Goal: Use online tool/utility: Utilize a website feature to perform a specific function

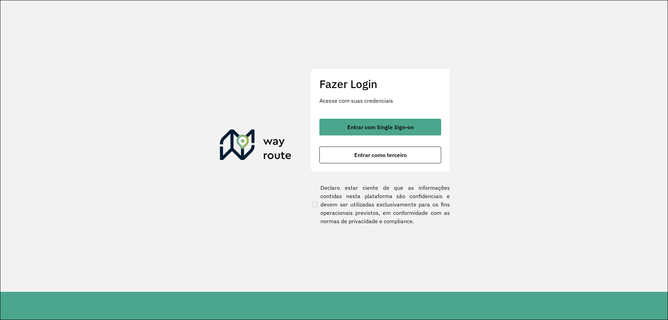
click at [348, 116] on div "Fazer Login Acesse com suas credenciais Entrar com Single Sign-on Entrar como t…" at bounding box center [380, 120] width 139 height 103
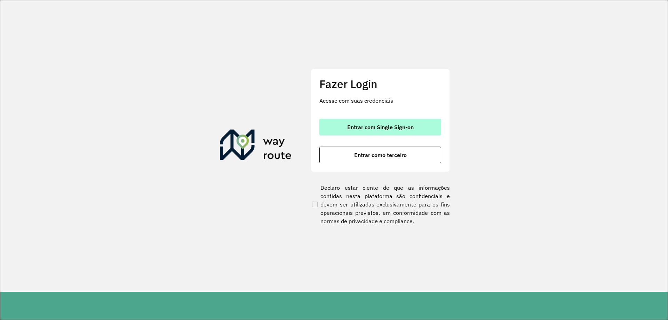
click at [352, 127] on span "Entrar com Single Sign-on" at bounding box center [380, 127] width 66 height 6
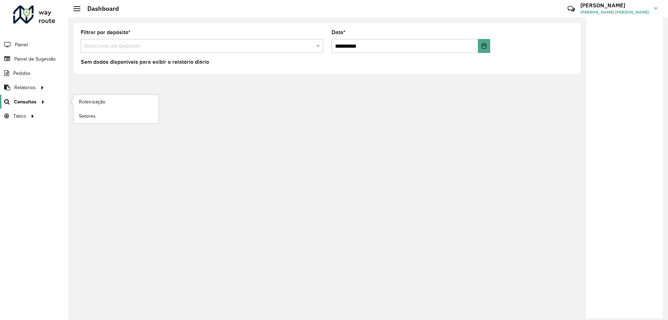
click at [30, 103] on span "Consultas" at bounding box center [25, 101] width 23 height 7
click at [85, 99] on span "Roteirização" at bounding box center [93, 101] width 28 height 7
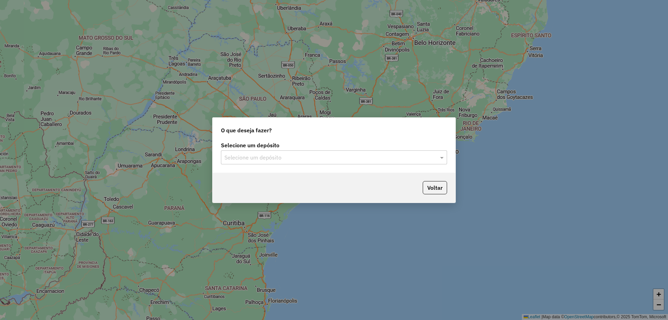
click at [274, 157] on input "text" at bounding box center [326, 157] width 205 height 8
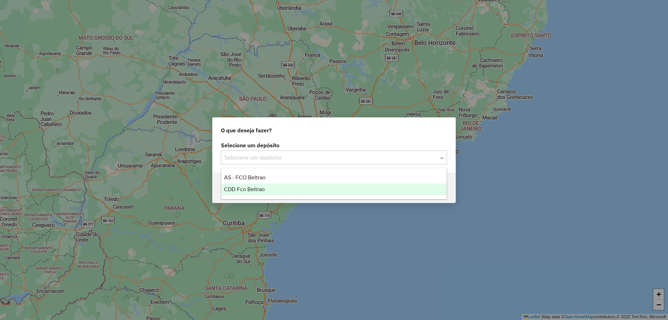
click at [258, 192] on span "CDD Fco Beltrao" at bounding box center [244, 189] width 41 height 6
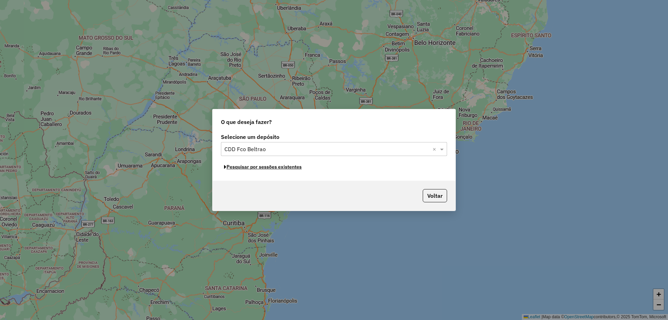
click at [291, 168] on button "Pesquisar por sessões existentes" at bounding box center [263, 166] width 84 height 11
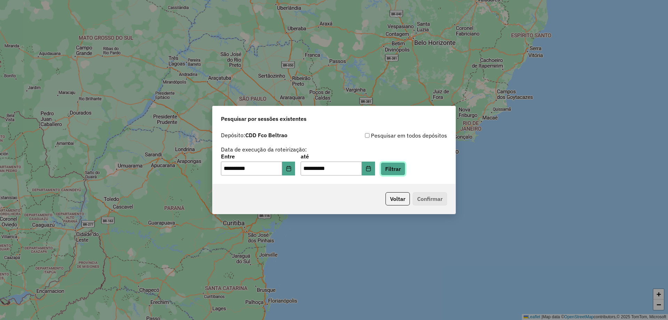
click at [401, 171] on button "Filtrar" at bounding box center [392, 168] width 25 height 13
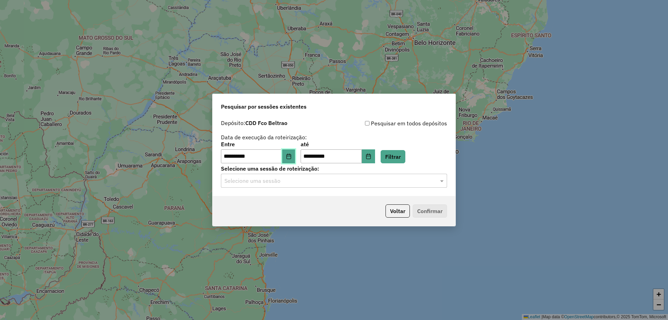
click at [291, 156] on icon "Choose Date" at bounding box center [288, 156] width 5 height 6
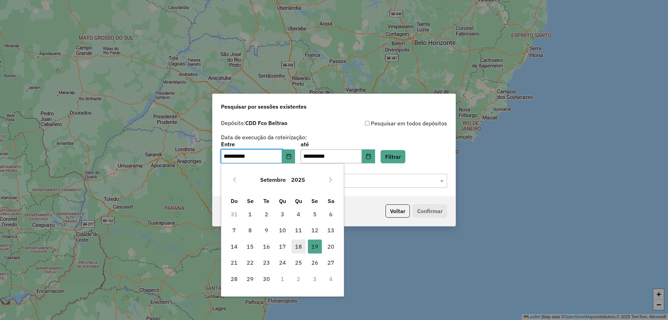
click at [302, 249] on span "18" at bounding box center [298, 246] width 14 height 14
type input "**********"
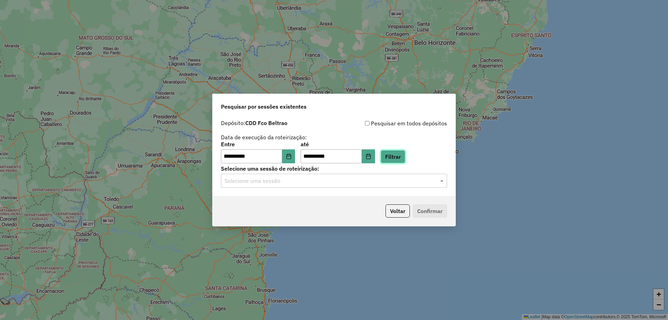
click at [405, 157] on button "Filtrar" at bounding box center [392, 156] width 25 height 13
click at [301, 179] on input "text" at bounding box center [326, 181] width 205 height 8
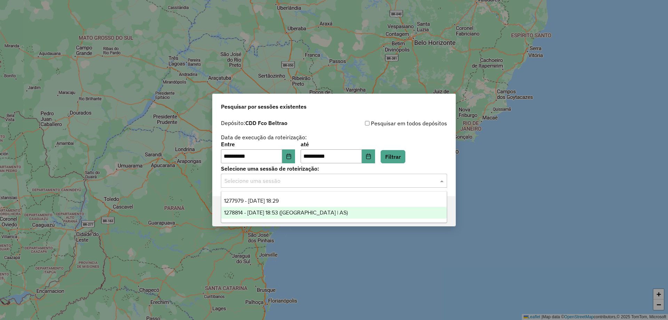
click at [291, 215] on div "1278814 - 19/09/2025 18:53 (Rota | AS)" at bounding box center [333, 213] width 225 height 12
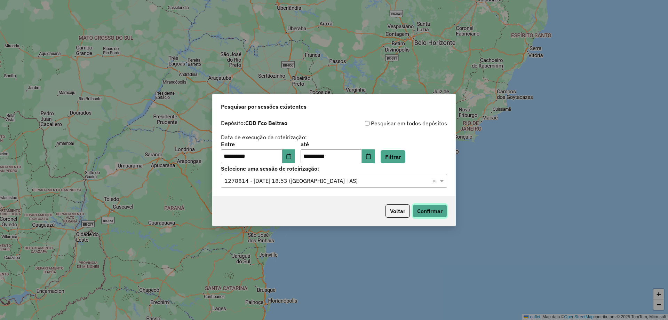
click at [439, 211] on button "Confirmar" at bounding box center [429, 210] width 34 height 13
